Goal: Find specific page/section

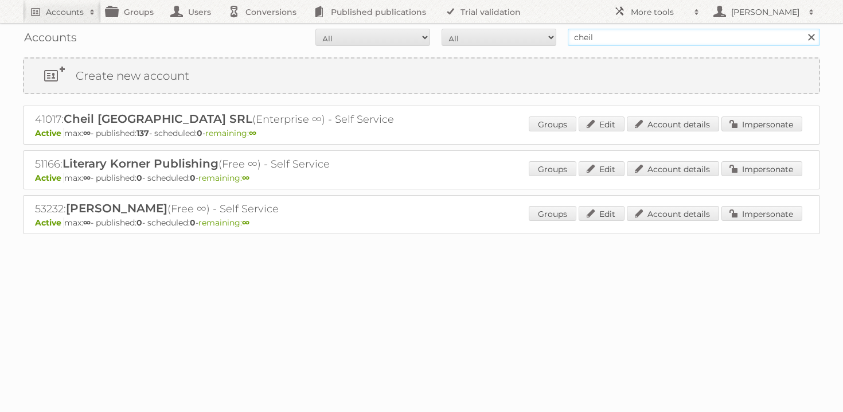
click at [620, 43] on input "cheil" at bounding box center [694, 37] width 252 height 17
type input "puuilo"
click at [802, 29] on input "Search" at bounding box center [810, 37] width 17 height 17
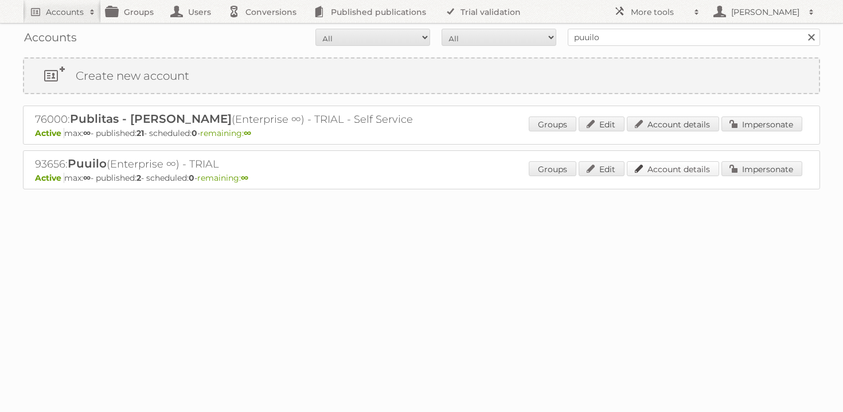
click at [658, 172] on link "Account details" at bounding box center [673, 168] width 92 height 15
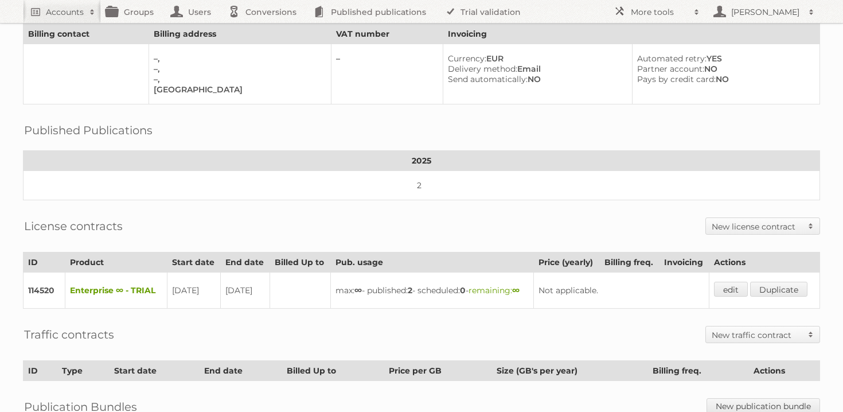
scroll to position [87, 0]
